Goal: Information Seeking & Learning: Learn about a topic

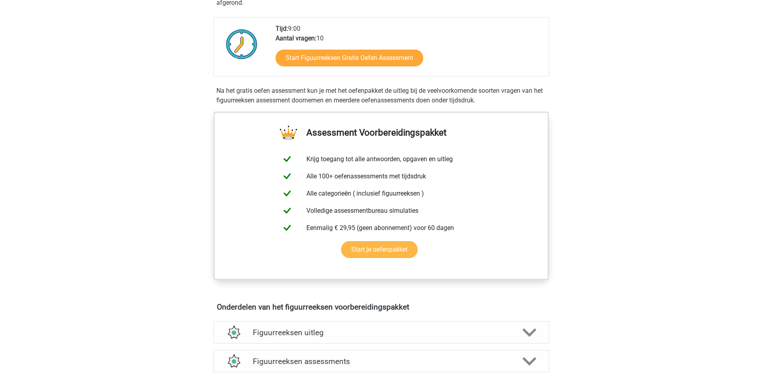
scroll to position [200, 0]
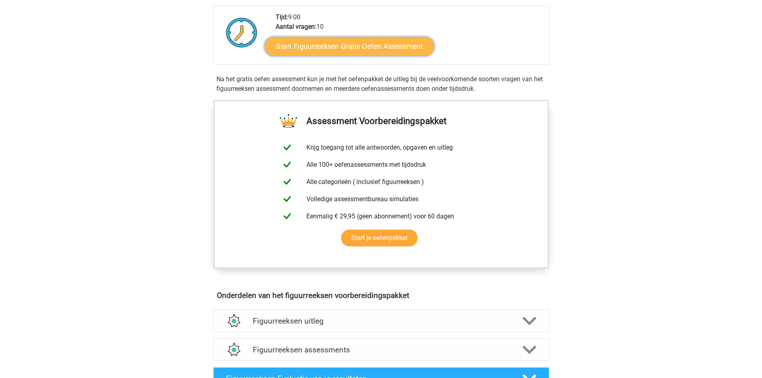
click at [368, 47] on link "Start Figuurreeksen Gratis Oefen Assessment" at bounding box center [349, 45] width 170 height 19
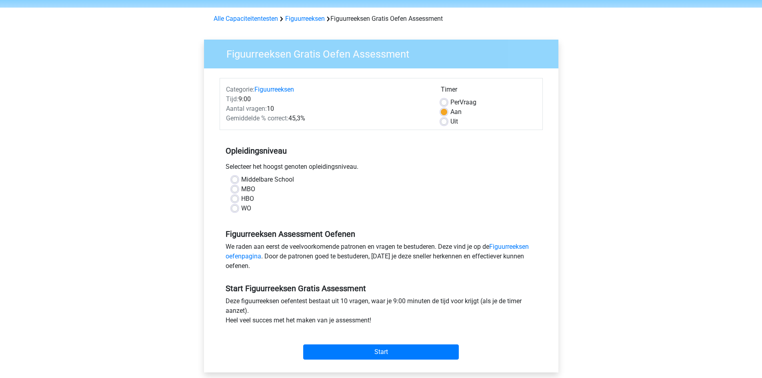
scroll to position [40, 0]
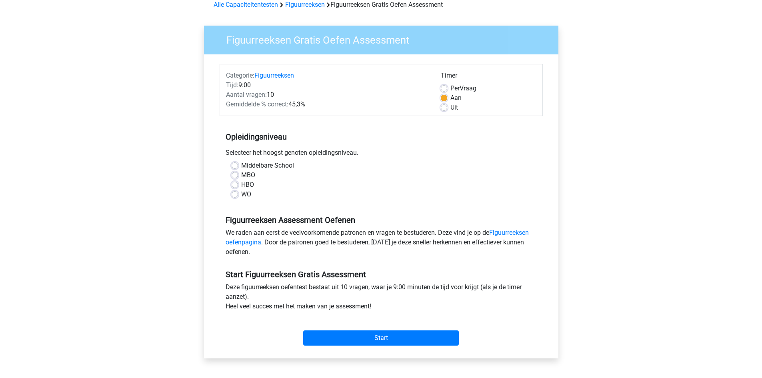
click at [241, 196] on label "WO" at bounding box center [246, 195] width 10 height 10
click at [234, 196] on input "WO" at bounding box center [235, 194] width 6 height 8
radio input "true"
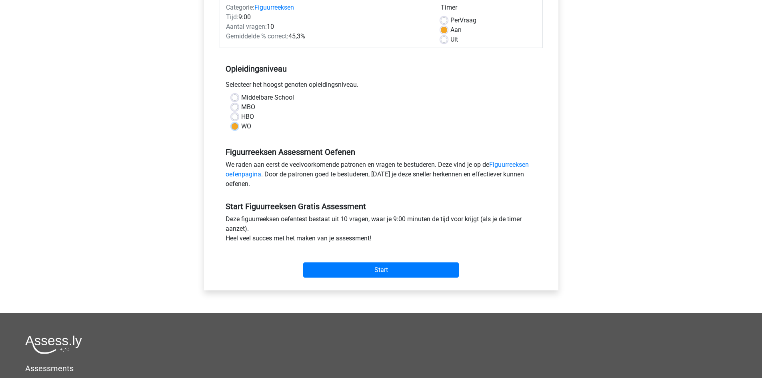
scroll to position [120, 0]
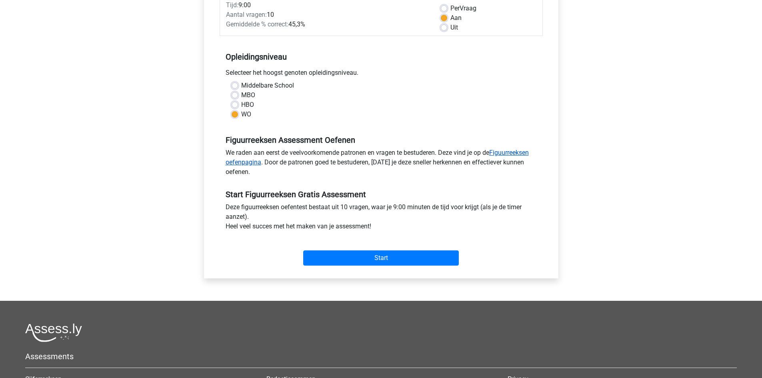
click at [508, 151] on link "Figuurreeksen oefenpagina" at bounding box center [377, 157] width 303 height 17
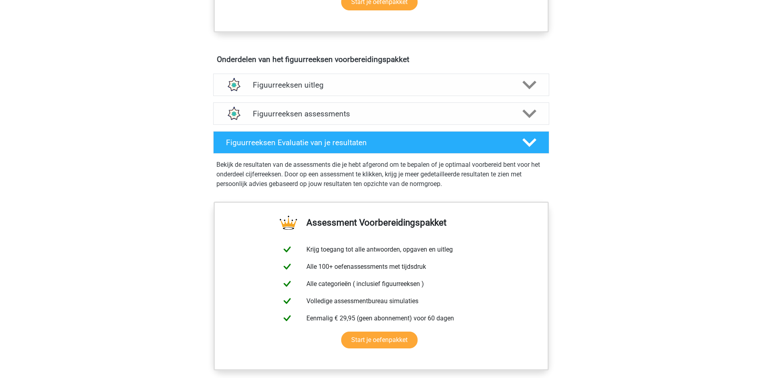
scroll to position [440, 0]
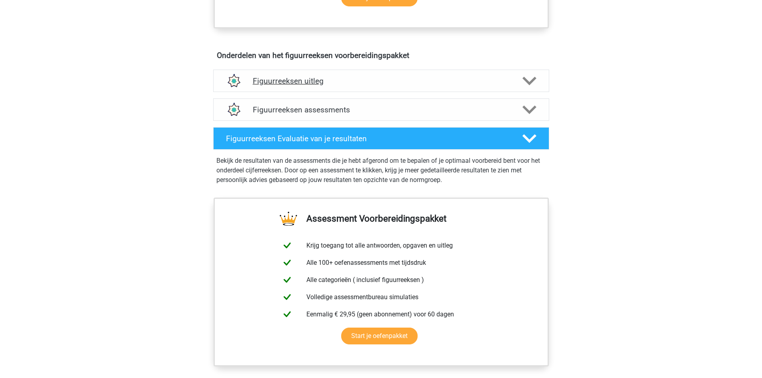
click at [533, 77] on icon at bounding box center [529, 81] width 14 height 14
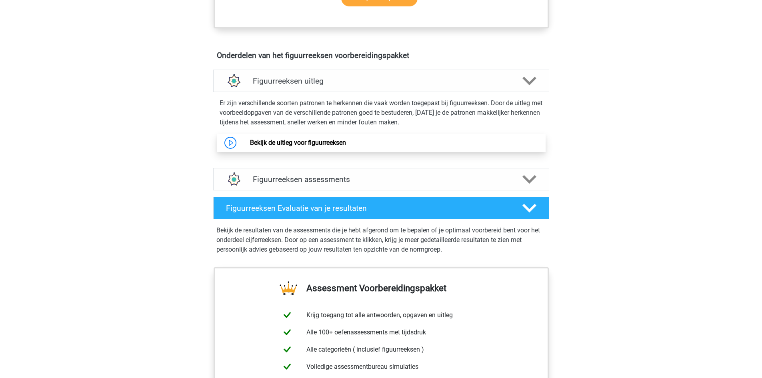
click at [312, 144] on link "Bekijk de uitleg voor figuurreeksen" at bounding box center [298, 143] width 96 height 8
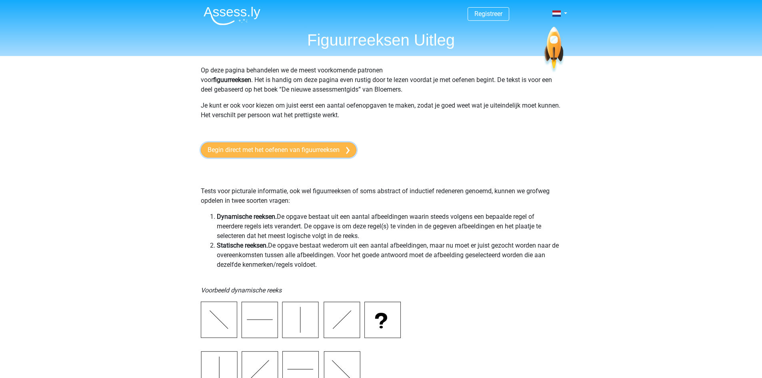
click at [342, 149] on link "Begin direct met het oefenen van figuurreeksen" at bounding box center [279, 149] width 156 height 15
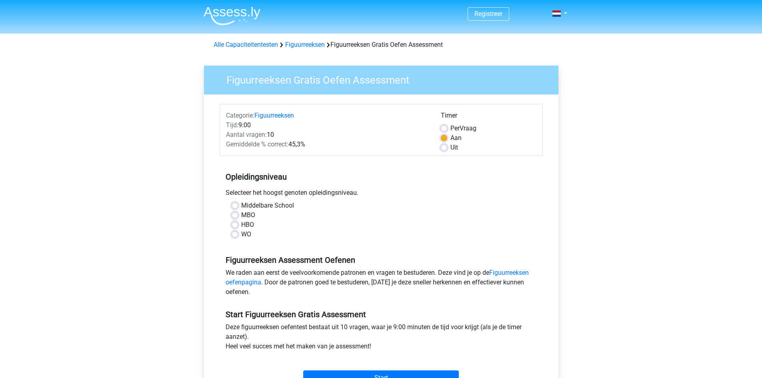
click at [241, 225] on label "HBO" at bounding box center [247, 225] width 13 height 10
click at [235, 225] on input "HBO" at bounding box center [235, 224] width 6 height 8
radio input "true"
click at [241, 216] on label "MBO" at bounding box center [248, 215] width 14 height 10
click at [236, 216] on input "MBO" at bounding box center [235, 214] width 6 height 8
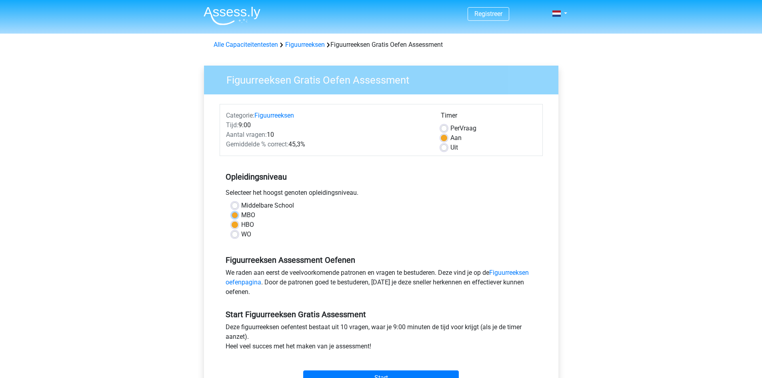
radio input "true"
click at [241, 232] on label "WO" at bounding box center [246, 235] width 10 height 10
click at [236, 232] on input "WO" at bounding box center [235, 234] width 6 height 8
radio input "true"
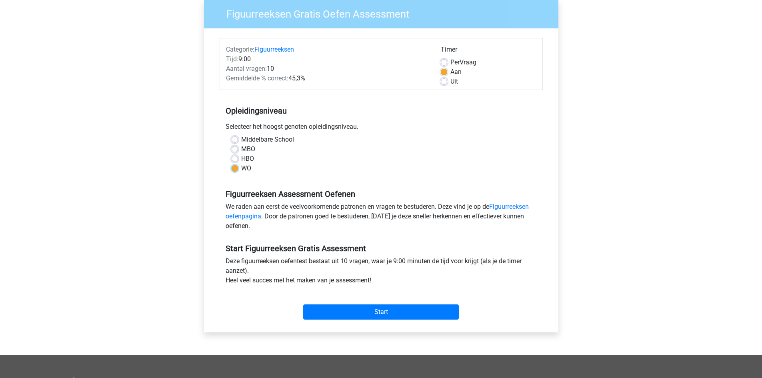
scroll to position [72, 0]
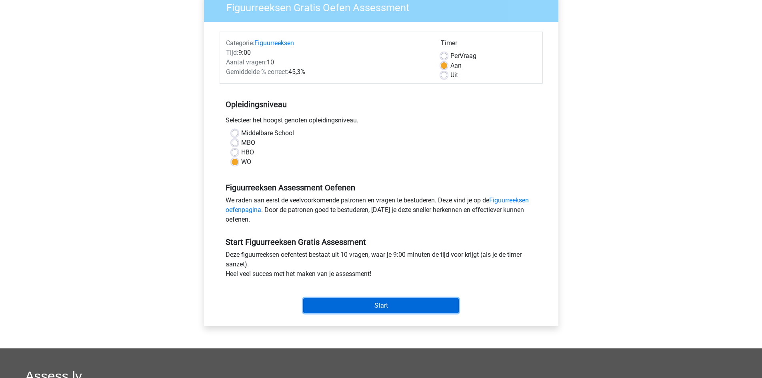
click at [398, 303] on input "Start" at bounding box center [381, 305] width 156 height 15
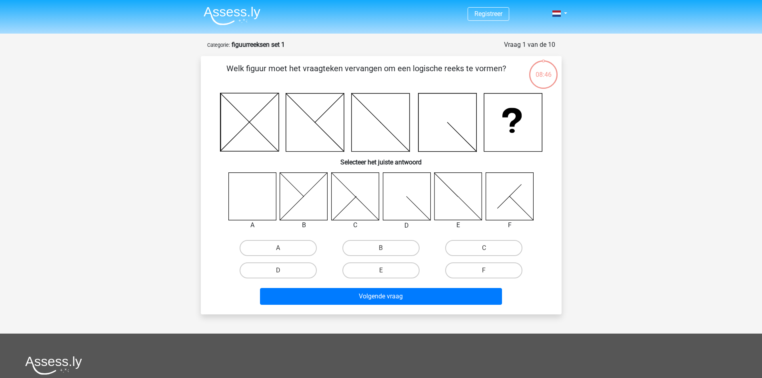
click at [279, 250] on input "A" at bounding box center [280, 250] width 5 height 5
radio input "true"
click at [360, 305] on div "Volgende vraag" at bounding box center [381, 298] width 309 height 20
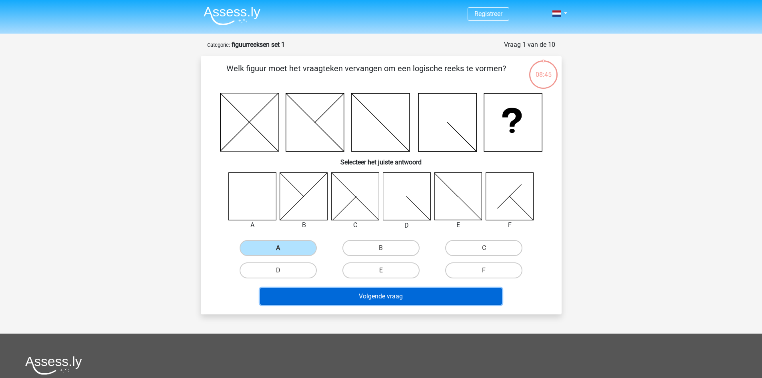
click at [372, 297] on button "Volgende vraag" at bounding box center [381, 296] width 242 height 17
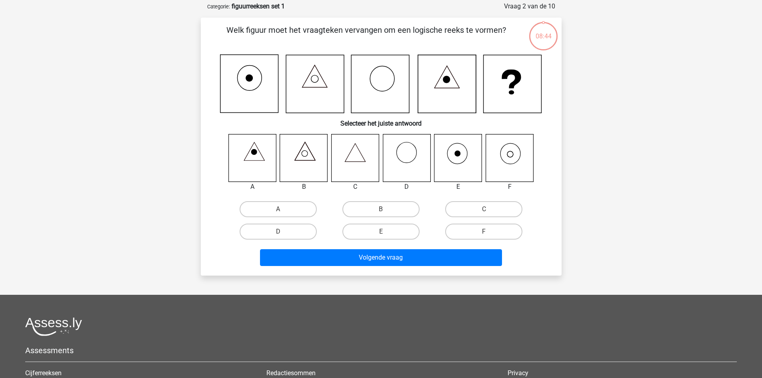
scroll to position [40, 0]
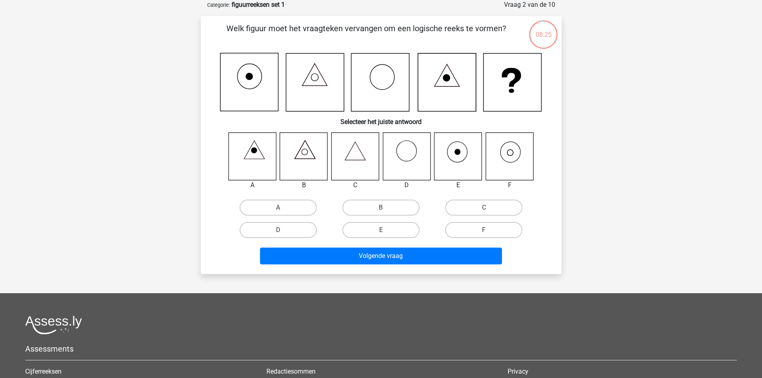
click at [385, 195] on div "A B C D E F" at bounding box center [381, 186] width 335 height 109
click at [384, 203] on label "B" at bounding box center [380, 208] width 77 height 16
click at [384, 208] on input "B" at bounding box center [383, 210] width 5 height 5
radio input "true"
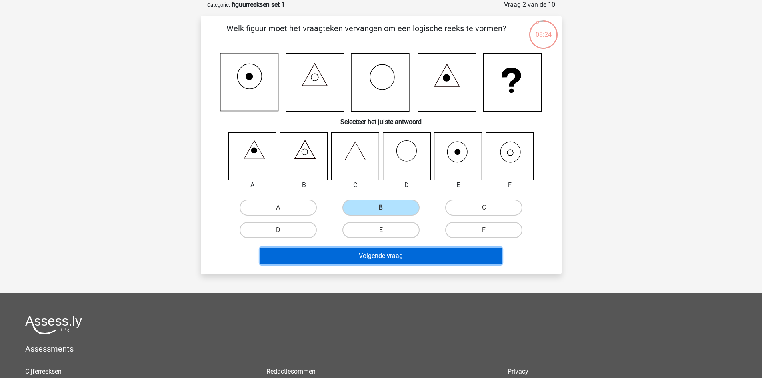
click at [386, 253] on button "Volgende vraag" at bounding box center [381, 256] width 242 height 17
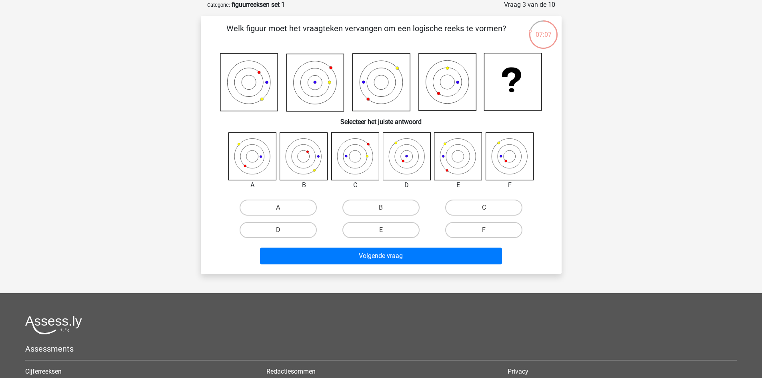
click at [379, 69] on icon at bounding box center [382, 83] width 58 height 58
click at [492, 234] on label "F" at bounding box center [483, 230] width 77 height 16
click at [489, 234] on input "F" at bounding box center [486, 232] width 5 height 5
radio input "true"
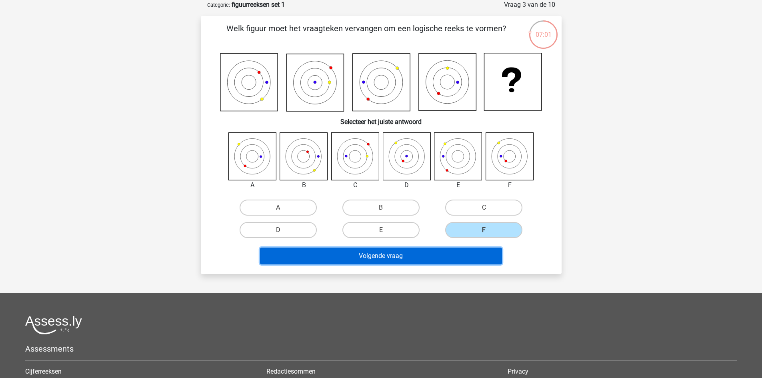
click at [461, 251] on button "Volgende vraag" at bounding box center [381, 256] width 242 height 17
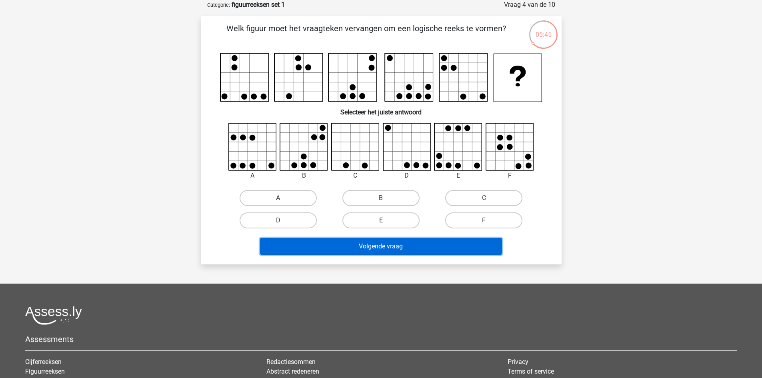
click at [378, 244] on button "Volgende vraag" at bounding box center [381, 246] width 242 height 17
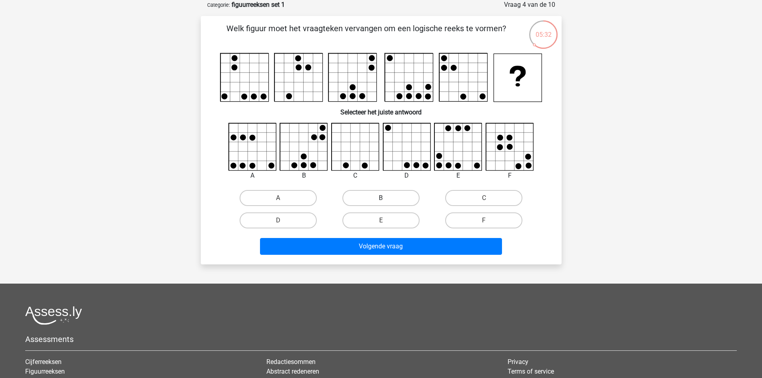
click at [371, 200] on label "B" at bounding box center [380, 198] width 77 height 16
click at [381, 200] on input "B" at bounding box center [383, 200] width 5 height 5
radio input "true"
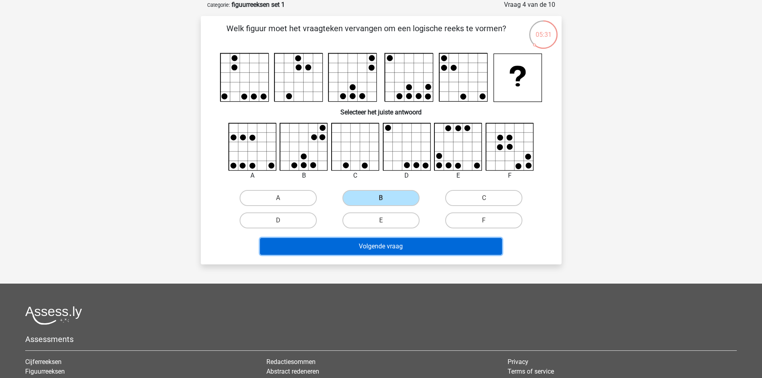
click at [396, 250] on button "Volgende vraag" at bounding box center [381, 246] width 242 height 17
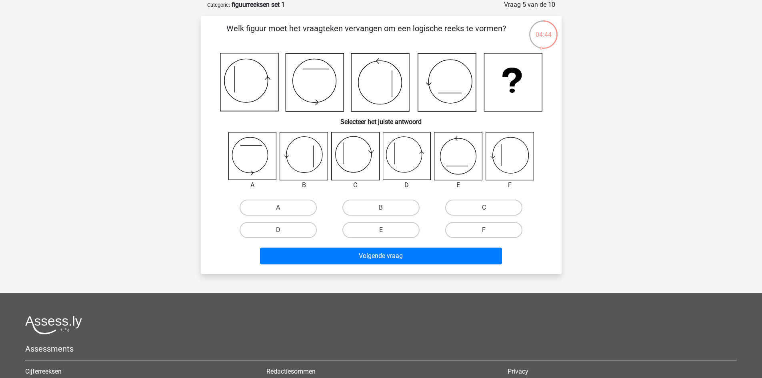
drag, startPoint x: 376, startPoint y: 100, endPoint x: 379, endPoint y: 62, distance: 38.1
click at [379, 62] on icon at bounding box center [380, 83] width 58 height 58
click at [285, 234] on label "D" at bounding box center [278, 230] width 77 height 16
click at [283, 234] on input "D" at bounding box center [280, 232] width 5 height 5
radio input "true"
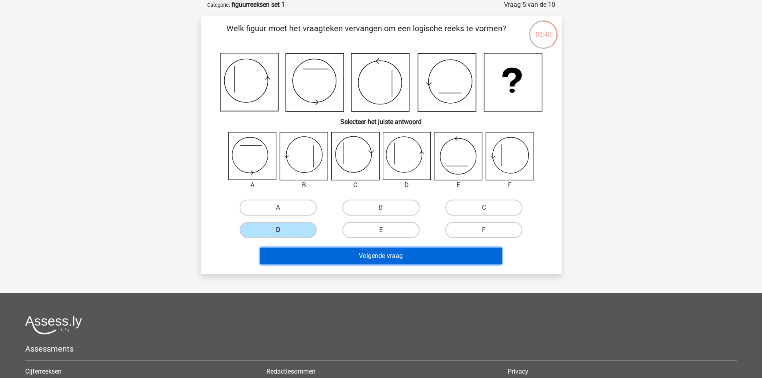
click at [378, 260] on button "Volgende vraag" at bounding box center [381, 256] width 242 height 17
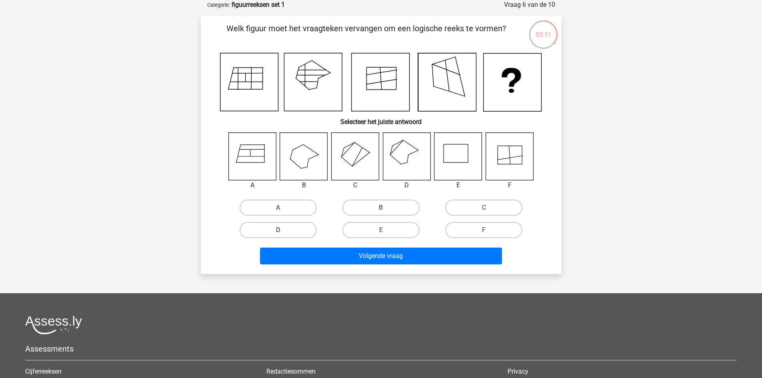
click at [302, 231] on label "D" at bounding box center [278, 230] width 77 height 16
click at [283, 231] on input "D" at bounding box center [280, 232] width 5 height 5
radio input "true"
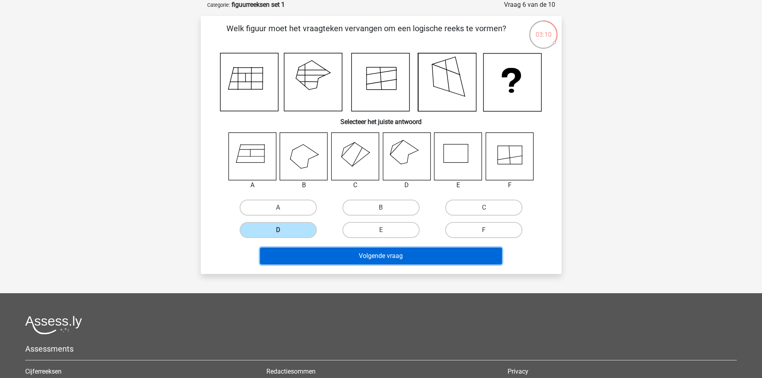
click at [363, 260] on button "Volgende vraag" at bounding box center [381, 256] width 242 height 17
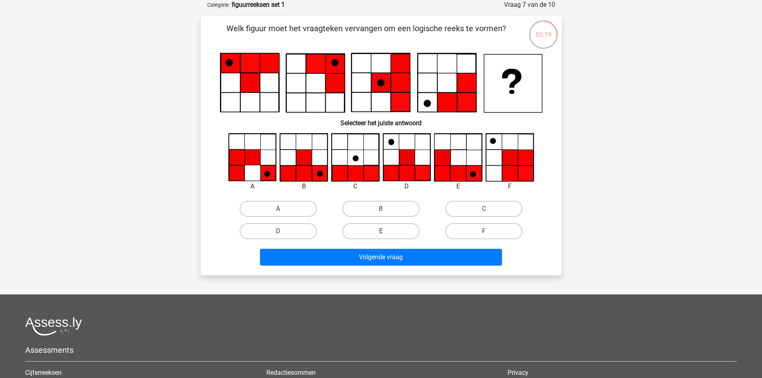
click at [378, 236] on label "E" at bounding box center [380, 231] width 77 height 16
click at [381, 236] on input "E" at bounding box center [383, 233] width 5 height 5
radio input "true"
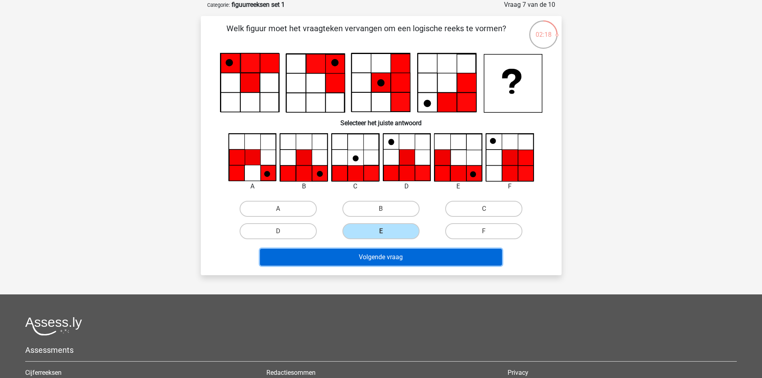
click at [377, 256] on button "Volgende vraag" at bounding box center [381, 257] width 242 height 17
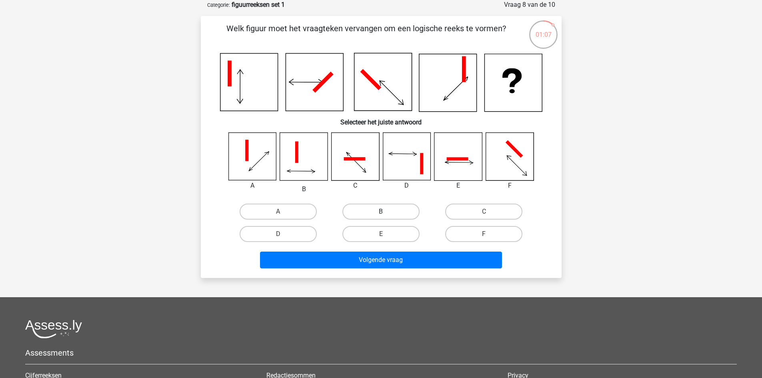
click at [399, 215] on label "B" at bounding box center [380, 212] width 77 height 16
click at [386, 215] on input "B" at bounding box center [383, 214] width 5 height 5
radio input "true"
click at [392, 270] on div "Volgende vraag" at bounding box center [381, 262] width 309 height 20
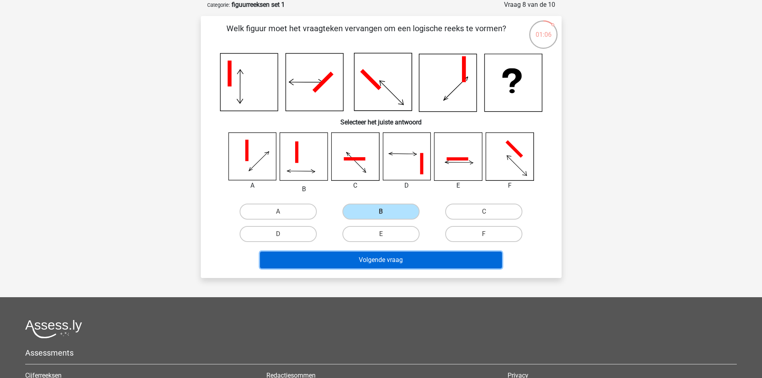
click at [392, 256] on button "Volgende vraag" at bounding box center [381, 260] width 242 height 17
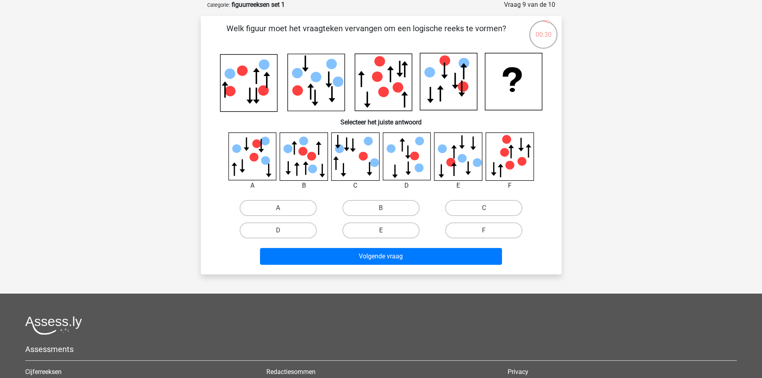
click at [388, 230] on label "E" at bounding box center [380, 230] width 77 height 16
click at [386, 230] on input "E" at bounding box center [383, 232] width 5 height 5
radio input "true"
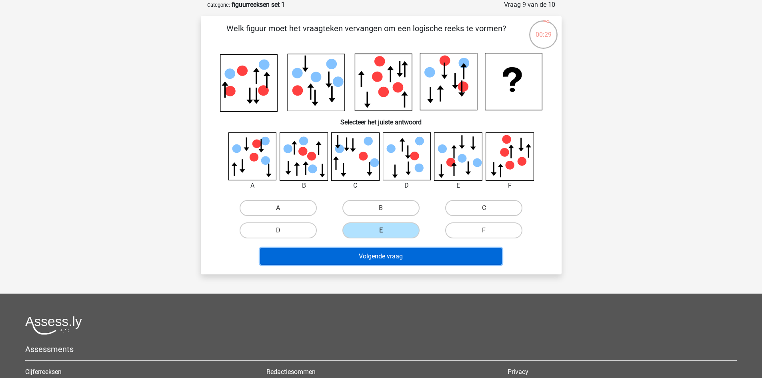
click at [389, 253] on button "Volgende vraag" at bounding box center [381, 256] width 242 height 17
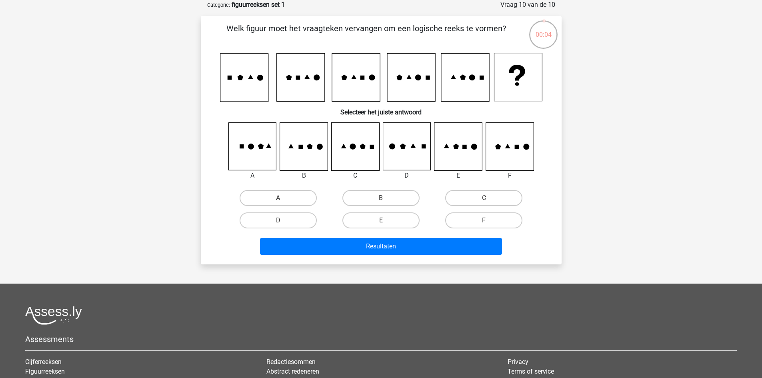
click at [488, 152] on icon at bounding box center [510, 147] width 48 height 48
click at [498, 156] on icon at bounding box center [510, 147] width 48 height 48
click at [492, 219] on label "F" at bounding box center [483, 220] width 77 height 16
click at [489, 220] on input "F" at bounding box center [486, 222] width 5 height 5
radio input "true"
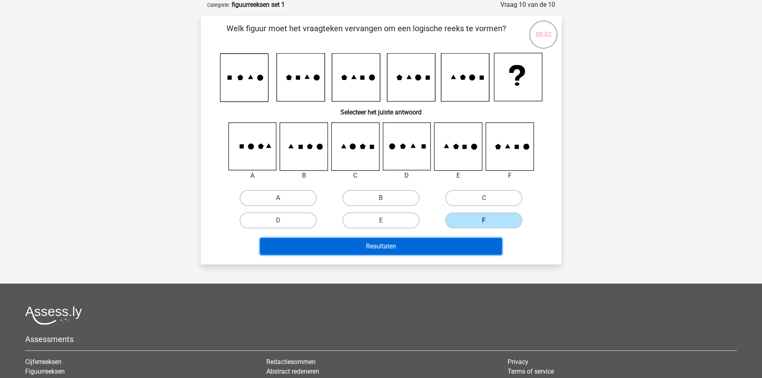
click at [469, 238] on button "Resultaten" at bounding box center [381, 246] width 242 height 17
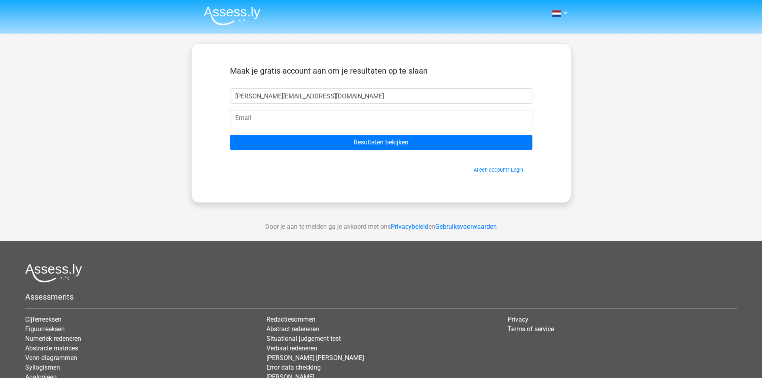
drag, startPoint x: 328, startPoint y: 98, endPoint x: 210, endPoint y: 111, distance: 118.7
click at [210, 111] on div "[PERSON_NAME] gratis account aan om je resultaten op te slaan [PERSON_NAME][EMA…" at bounding box center [381, 123] width 380 height 160
type input "[PERSON_NAME]"
click at [246, 117] on input "email" at bounding box center [381, 117] width 302 height 15
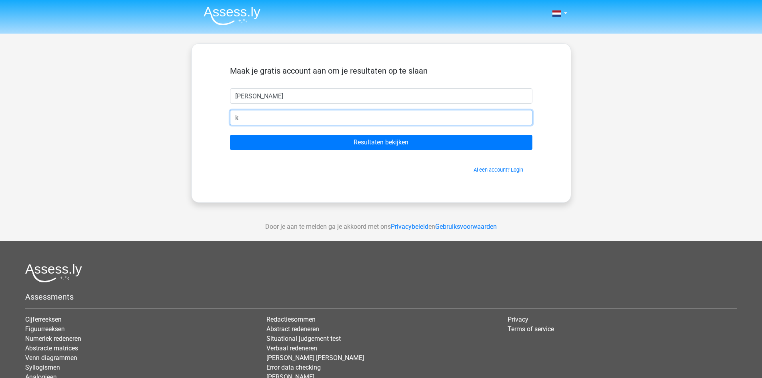
click at [244, 117] on input "k" at bounding box center [381, 117] width 302 height 15
click at [301, 117] on input "[EMAIL_ADDRESS];com" at bounding box center [381, 117] width 302 height 15
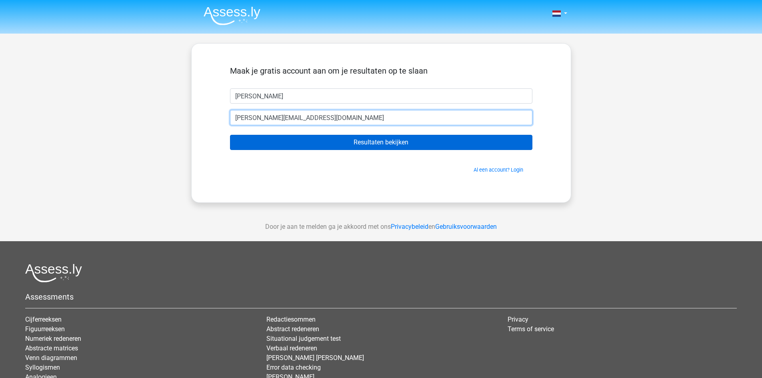
type input "[PERSON_NAME][EMAIL_ADDRESS][DOMAIN_NAME]"
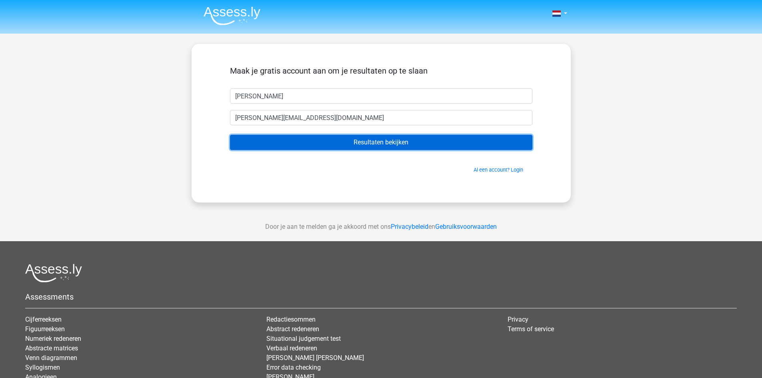
click at [388, 147] on input "Resultaten bekijken" at bounding box center [381, 142] width 302 height 15
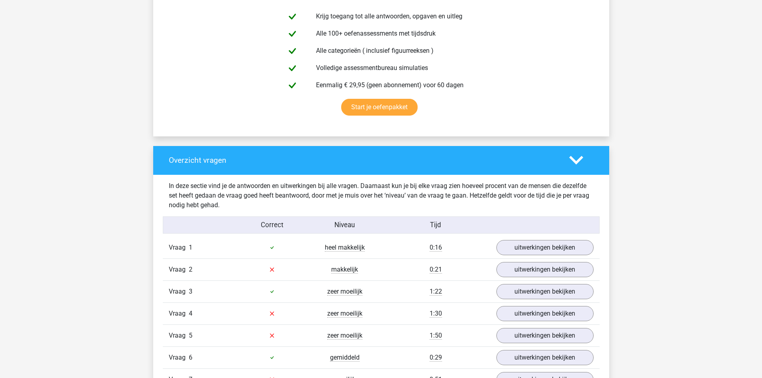
scroll to position [448, 0]
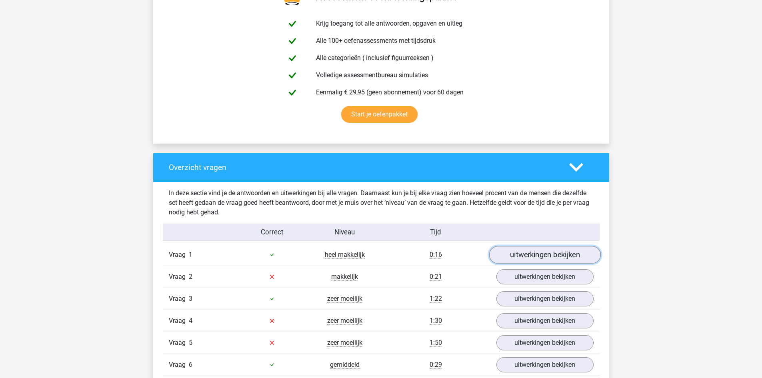
click at [542, 258] on link "uitwerkingen bekijken" at bounding box center [545, 255] width 112 height 18
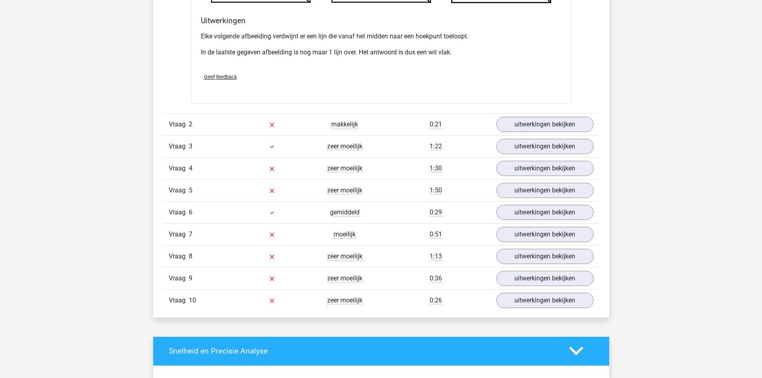
scroll to position [1072, 0]
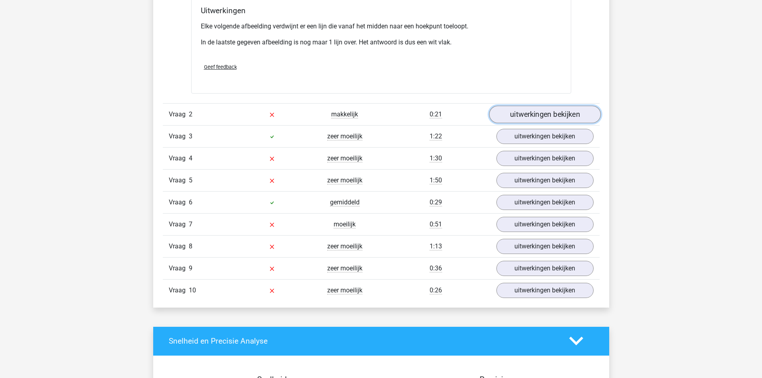
click at [549, 118] on link "uitwerkingen bekijken" at bounding box center [545, 115] width 112 height 18
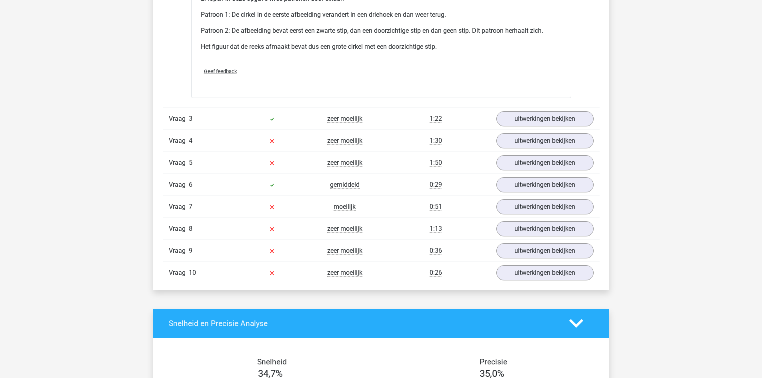
scroll to position [1584, 0]
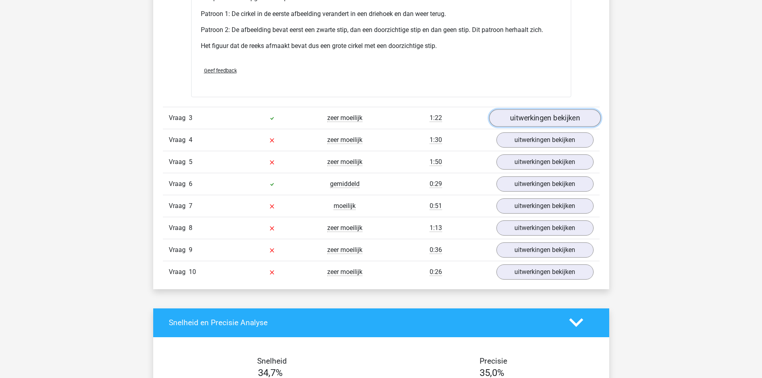
click at [549, 118] on link "uitwerkingen bekijken" at bounding box center [545, 118] width 112 height 18
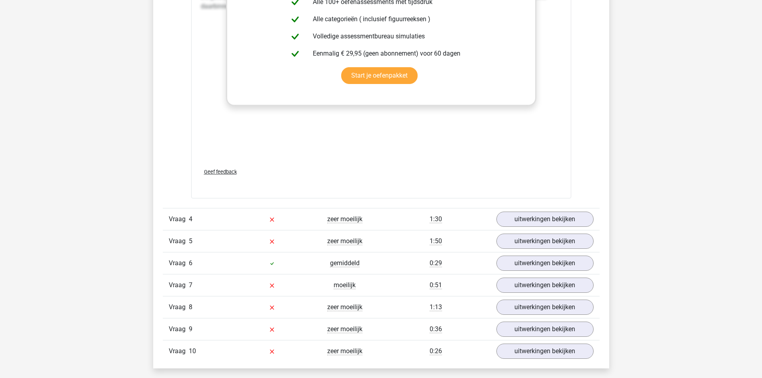
scroll to position [2176, 0]
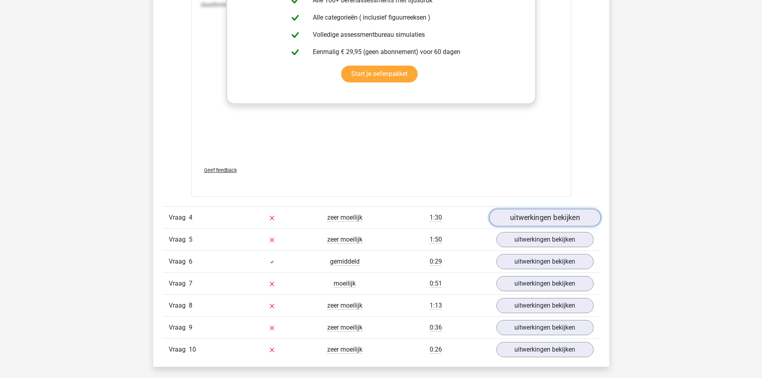
click at [535, 222] on link "uitwerkingen bekijken" at bounding box center [545, 218] width 112 height 18
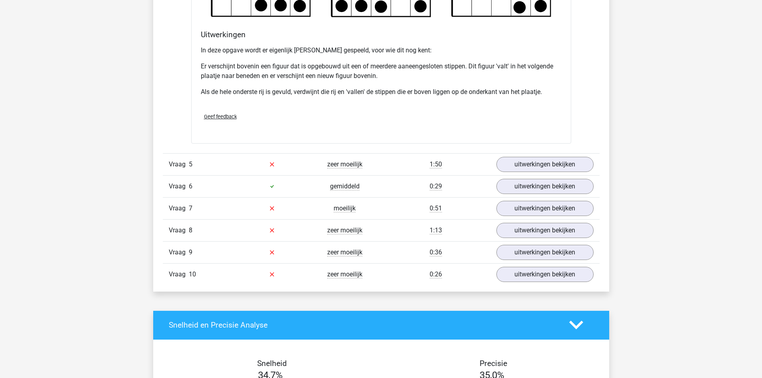
scroll to position [2736, 0]
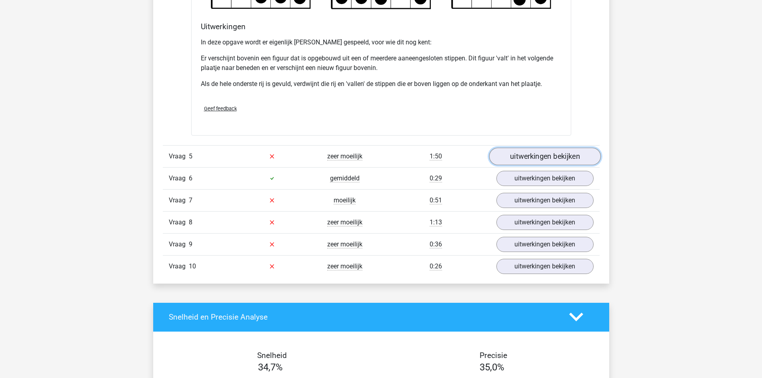
click at [541, 162] on link "uitwerkingen bekijken" at bounding box center [545, 157] width 112 height 18
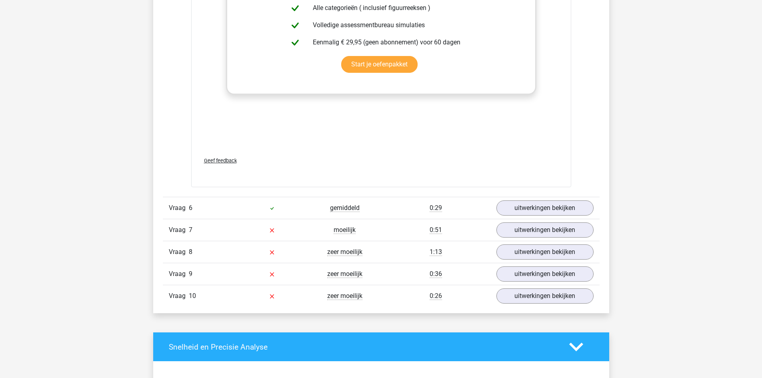
scroll to position [3376, 0]
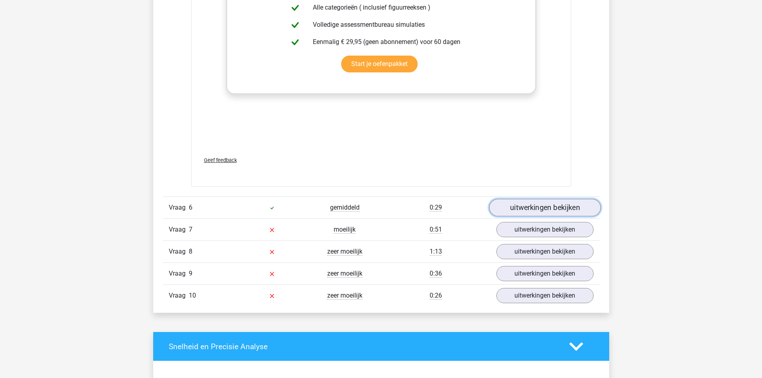
click at [541, 207] on link "uitwerkingen bekijken" at bounding box center [545, 208] width 112 height 18
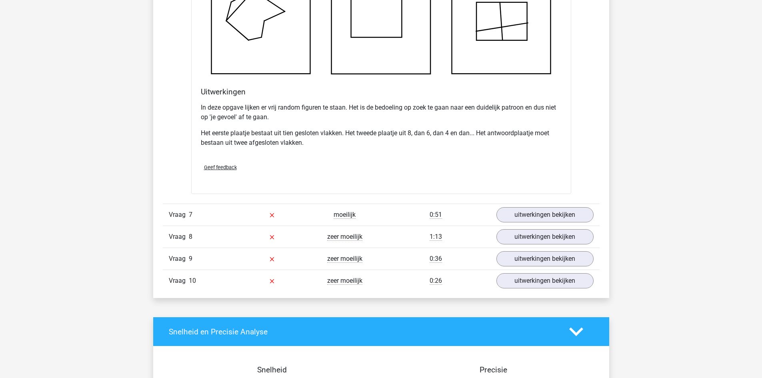
scroll to position [3872, 0]
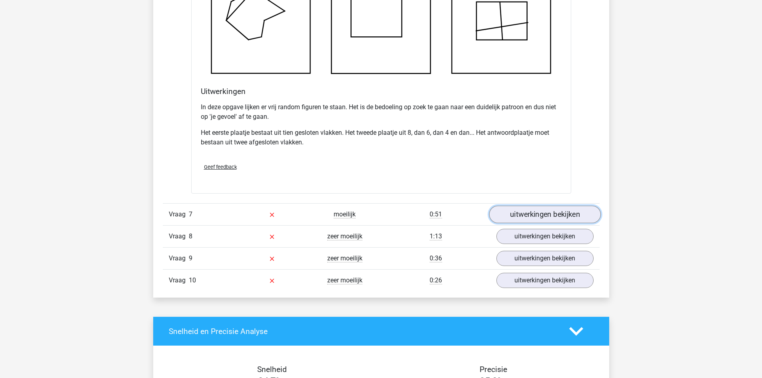
click at [540, 218] on link "uitwerkingen bekijken" at bounding box center [545, 215] width 112 height 18
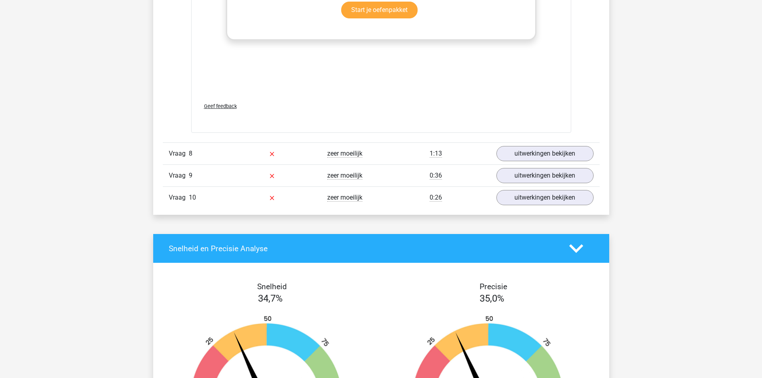
scroll to position [4640, 0]
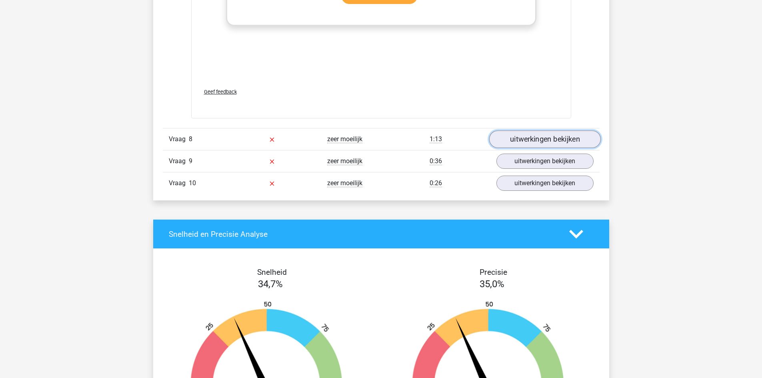
click at [547, 141] on link "uitwerkingen bekijken" at bounding box center [545, 139] width 112 height 18
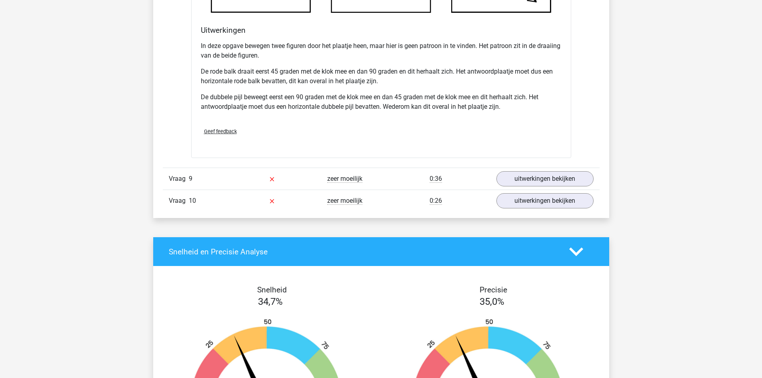
scroll to position [5136, 0]
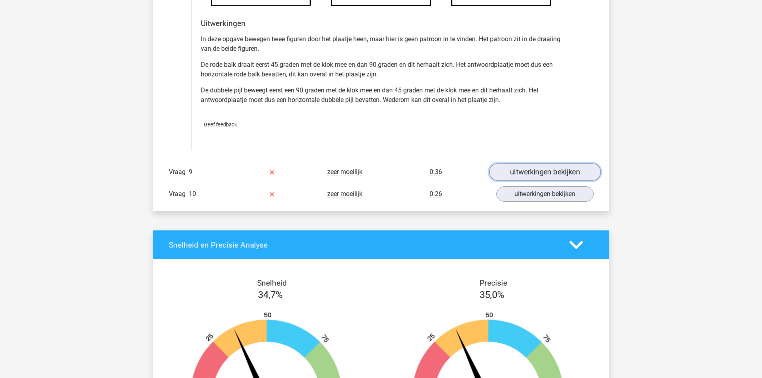
click at [548, 168] on link "uitwerkingen bekijken" at bounding box center [545, 172] width 112 height 18
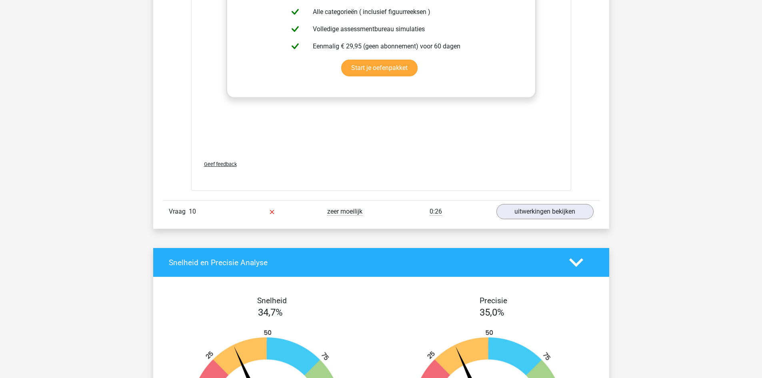
scroll to position [5808, 0]
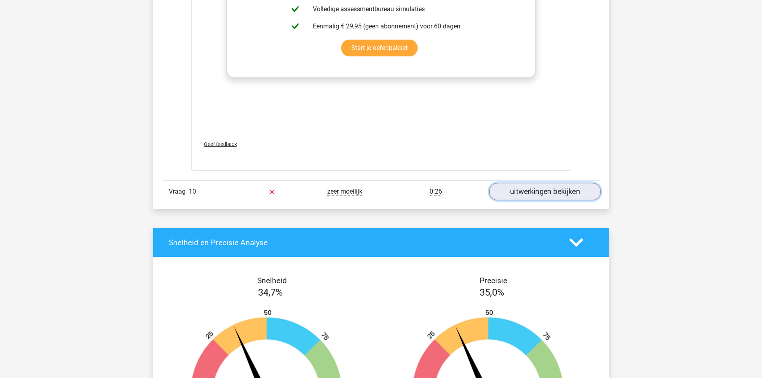
click at [551, 194] on link "uitwerkingen bekijken" at bounding box center [545, 192] width 112 height 18
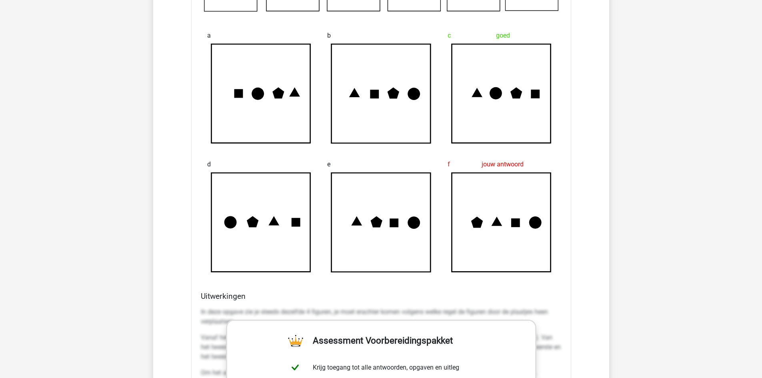
scroll to position [6080, 0]
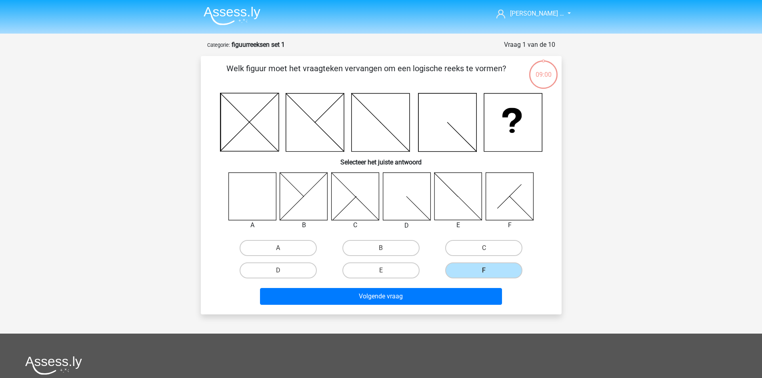
scroll to position [40, 0]
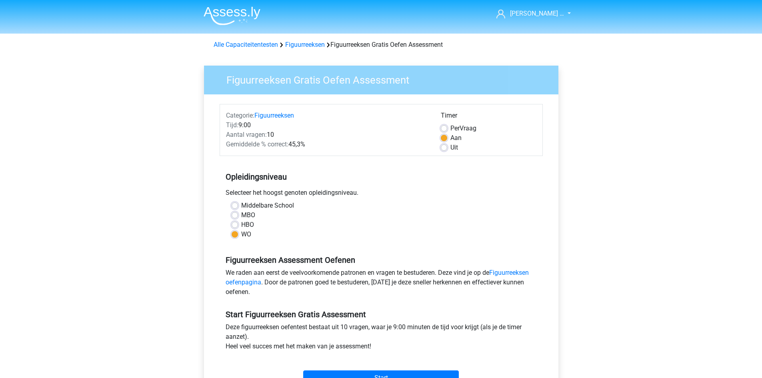
scroll to position [72, 0]
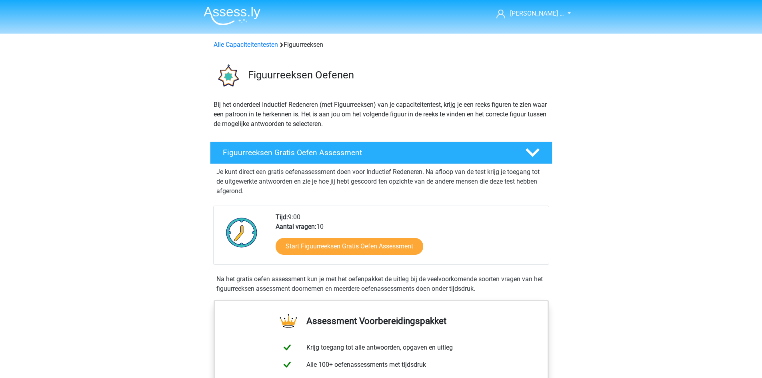
scroll to position [440, 0]
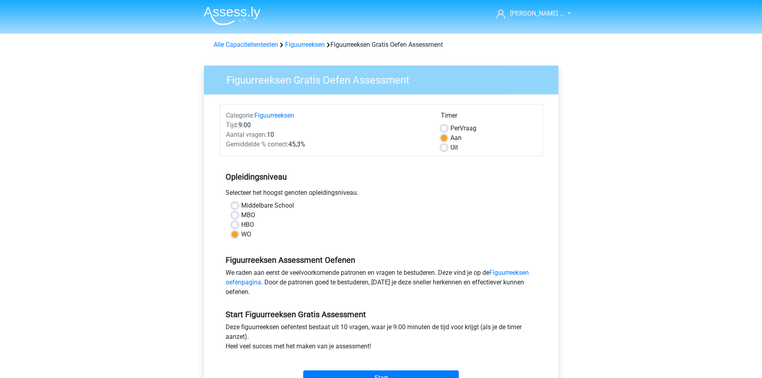
scroll to position [120, 0]
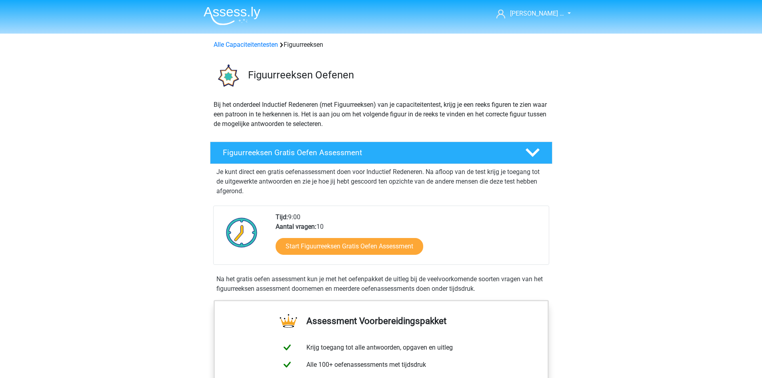
scroll to position [200, 0]
